Goal: Use online tool/utility: Utilize a website feature to perform a specific function

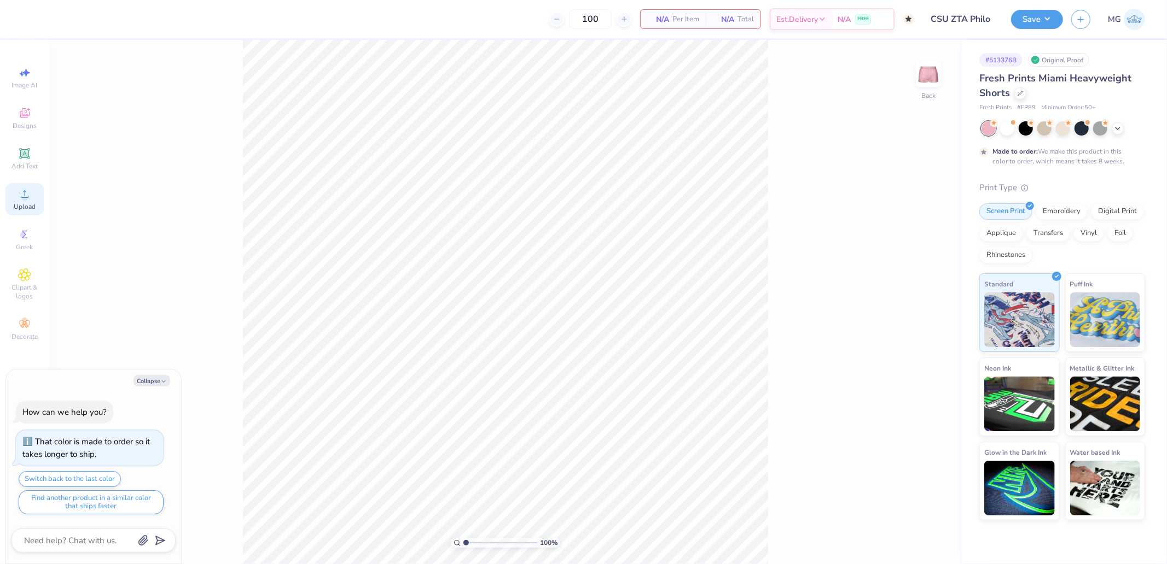
click at [25, 191] on icon at bounding box center [24, 194] width 13 height 13
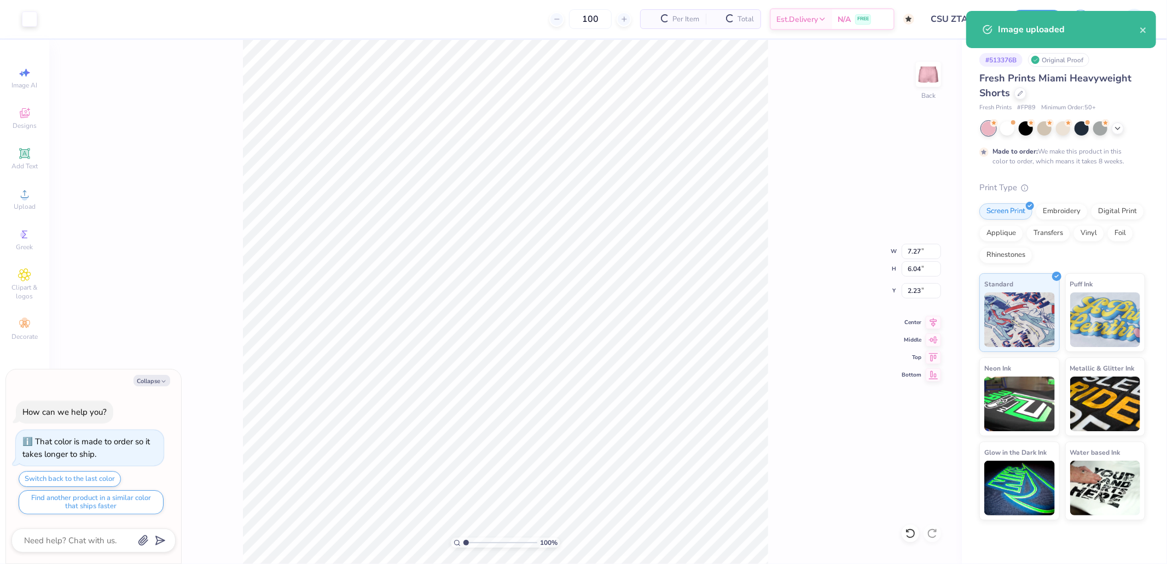
type textarea "x"
click at [909, 250] on input "7.27" at bounding box center [920, 251] width 39 height 15
type input "3"
type textarea "x"
type input "3.00"
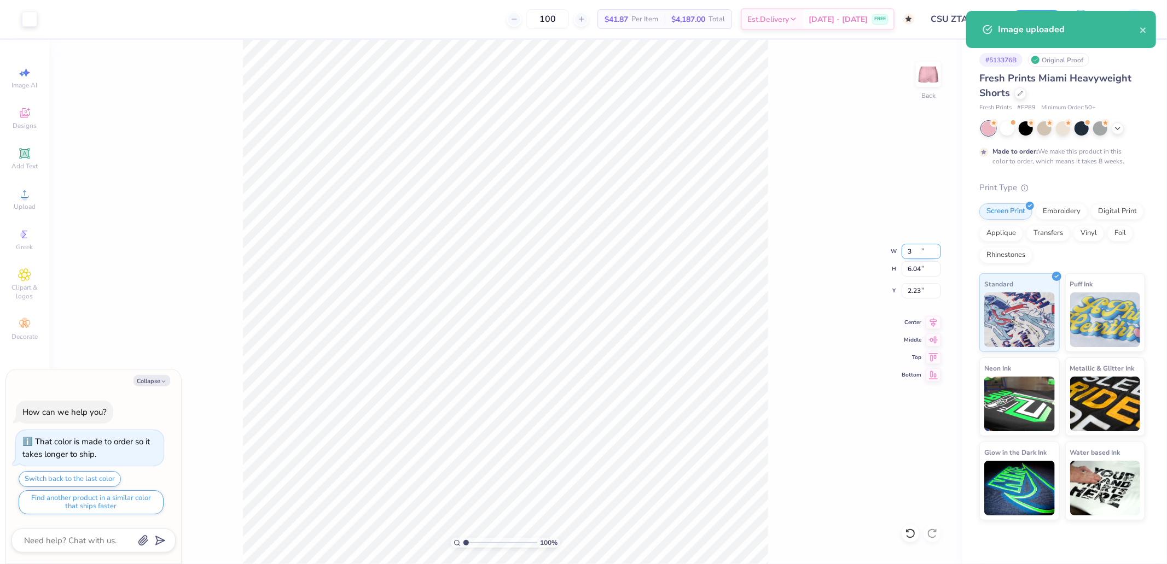
type input "2.49"
type input "4.00"
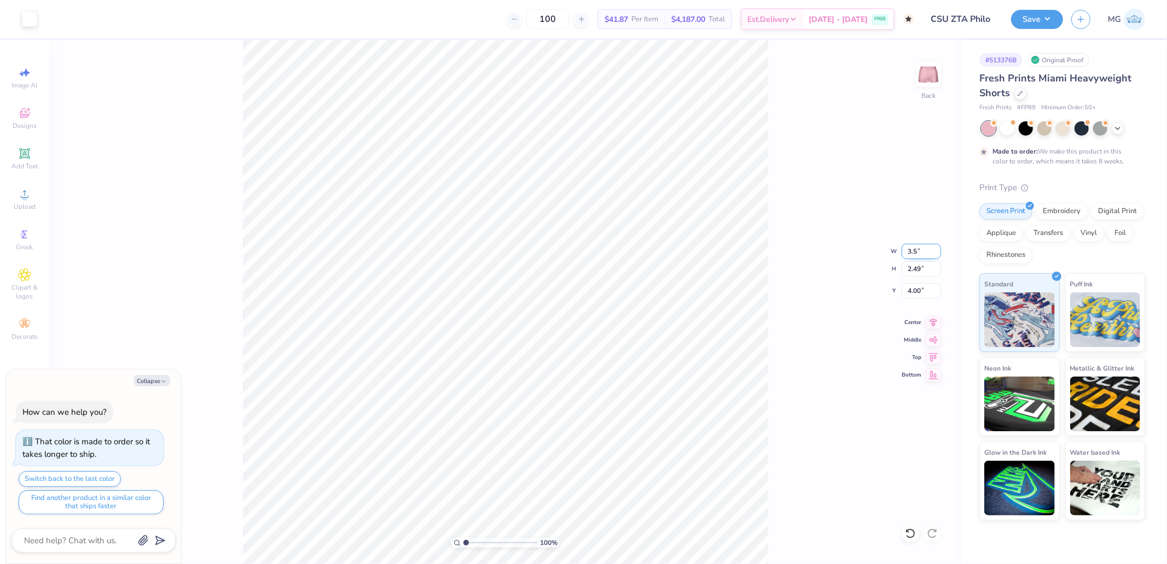
type input "3.5"
type textarea "x"
type input "3.50"
type input "2.91"
type input "3.80"
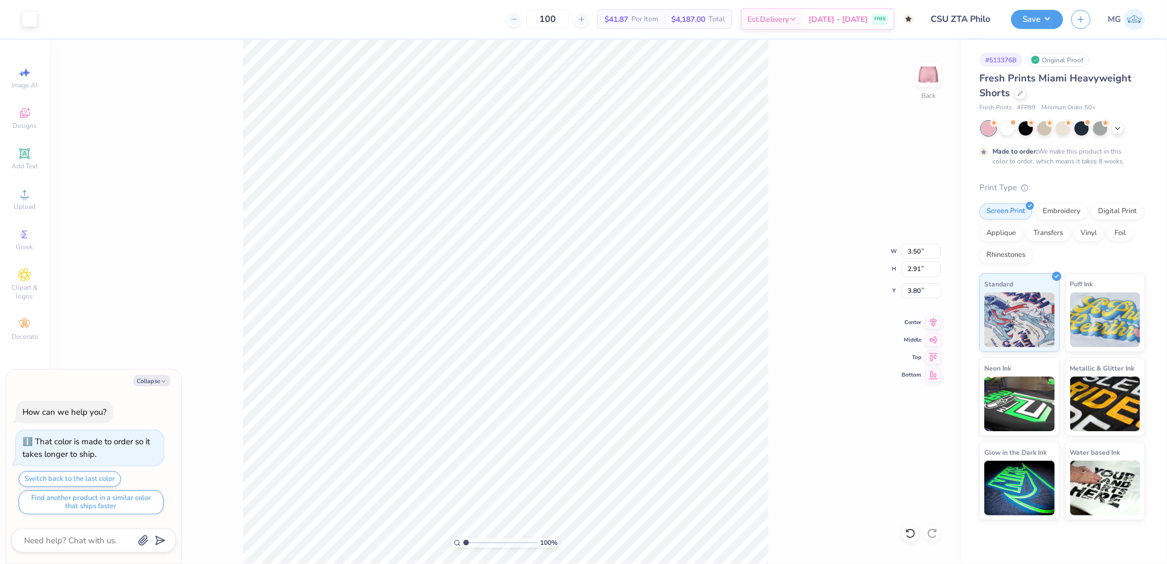
type textarea "x"
type input "1.47"
type textarea "x"
type input "1.29"
type textarea "x"
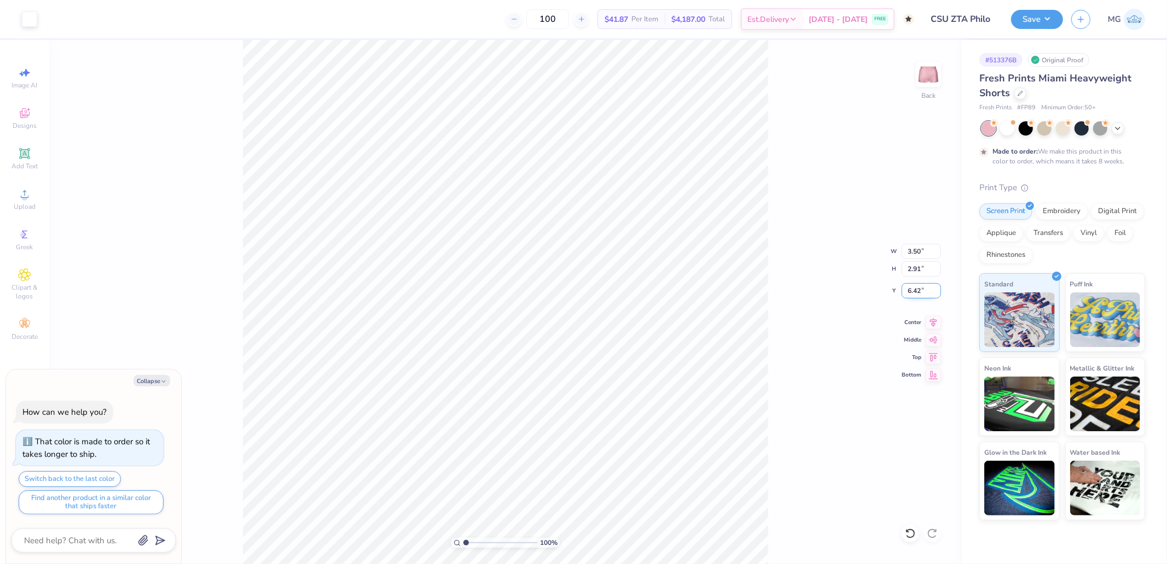
click at [906, 287] on input "6.42" at bounding box center [920, 290] width 39 height 15
type input "6"
type textarea "x"
type input "6.00"
click at [1032, 22] on button "Save" at bounding box center [1037, 17] width 52 height 19
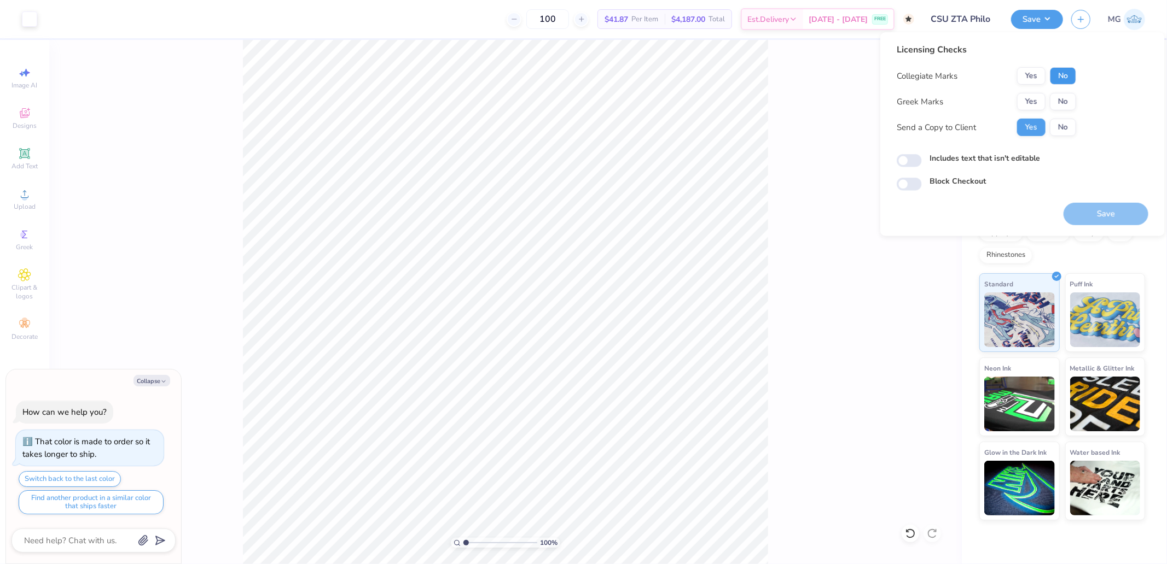
click at [1063, 72] on button "No" at bounding box center [1063, 76] width 26 height 18
click at [1020, 96] on button "Yes" at bounding box center [1031, 102] width 28 height 18
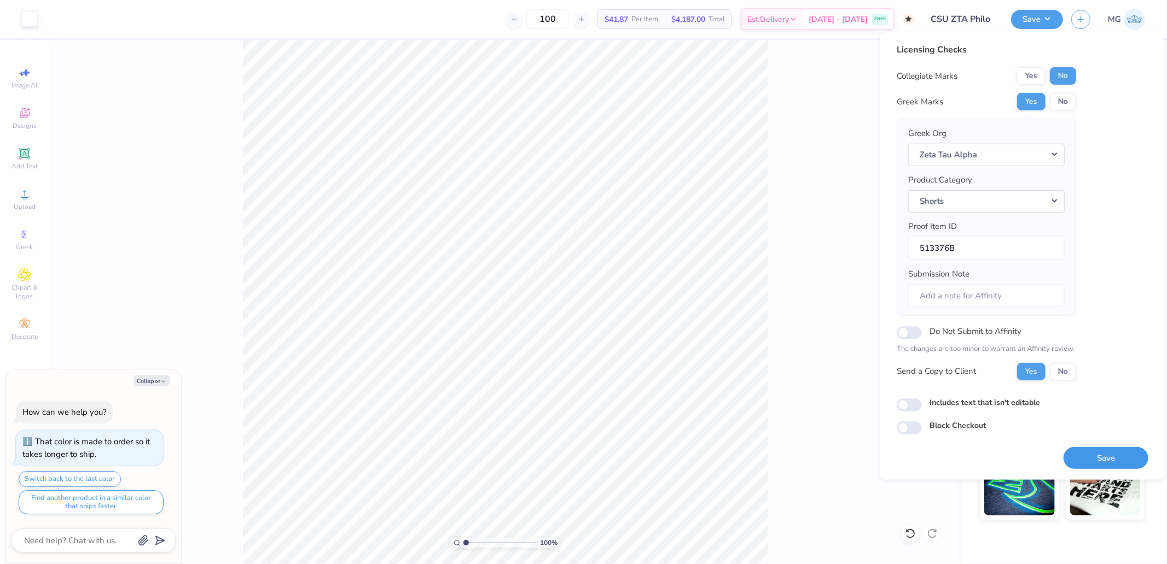
click at [1095, 460] on button "Save" at bounding box center [1105, 458] width 85 height 22
type textarea "x"
